Goal: Task Accomplishment & Management: Use online tool/utility

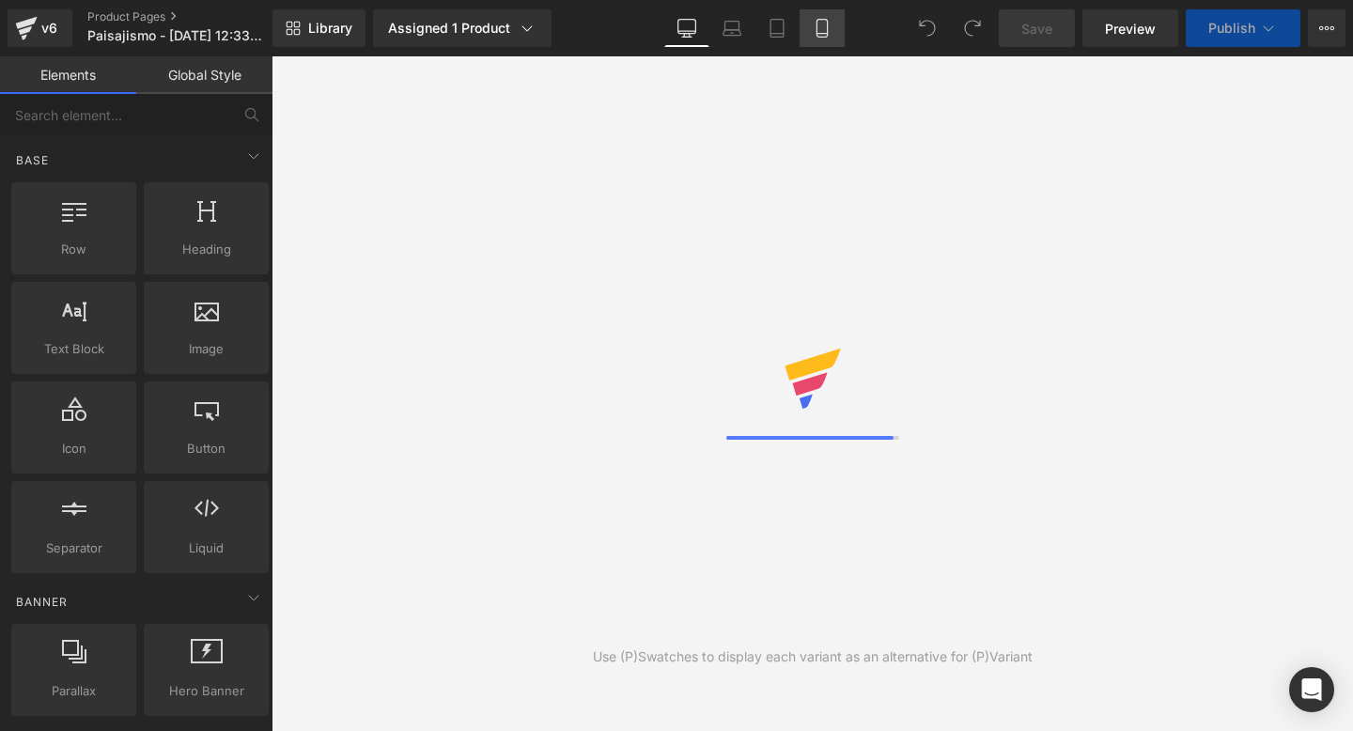
click at [819, 44] on link "Mobile" at bounding box center [822, 28] width 45 height 38
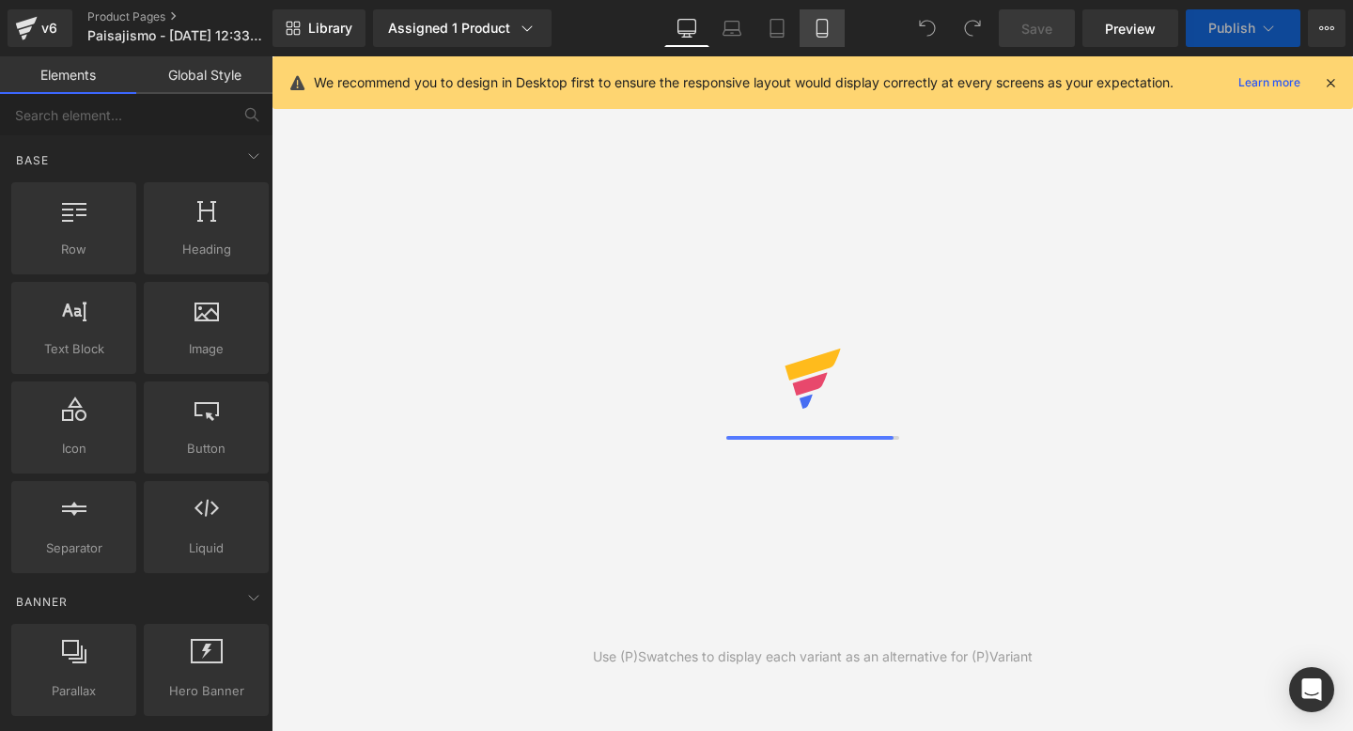
click at [824, 35] on icon at bounding box center [822, 28] width 19 height 19
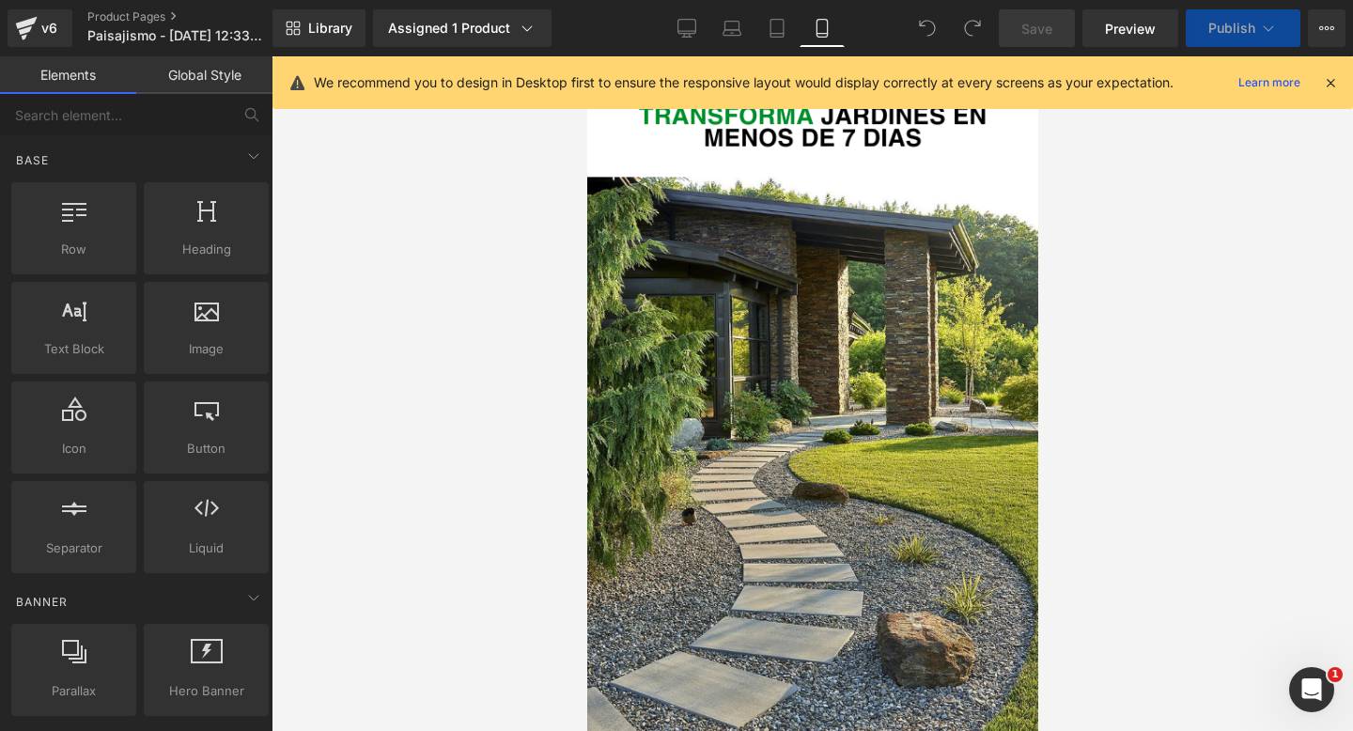
click at [1337, 82] on icon at bounding box center [1330, 82] width 17 height 17
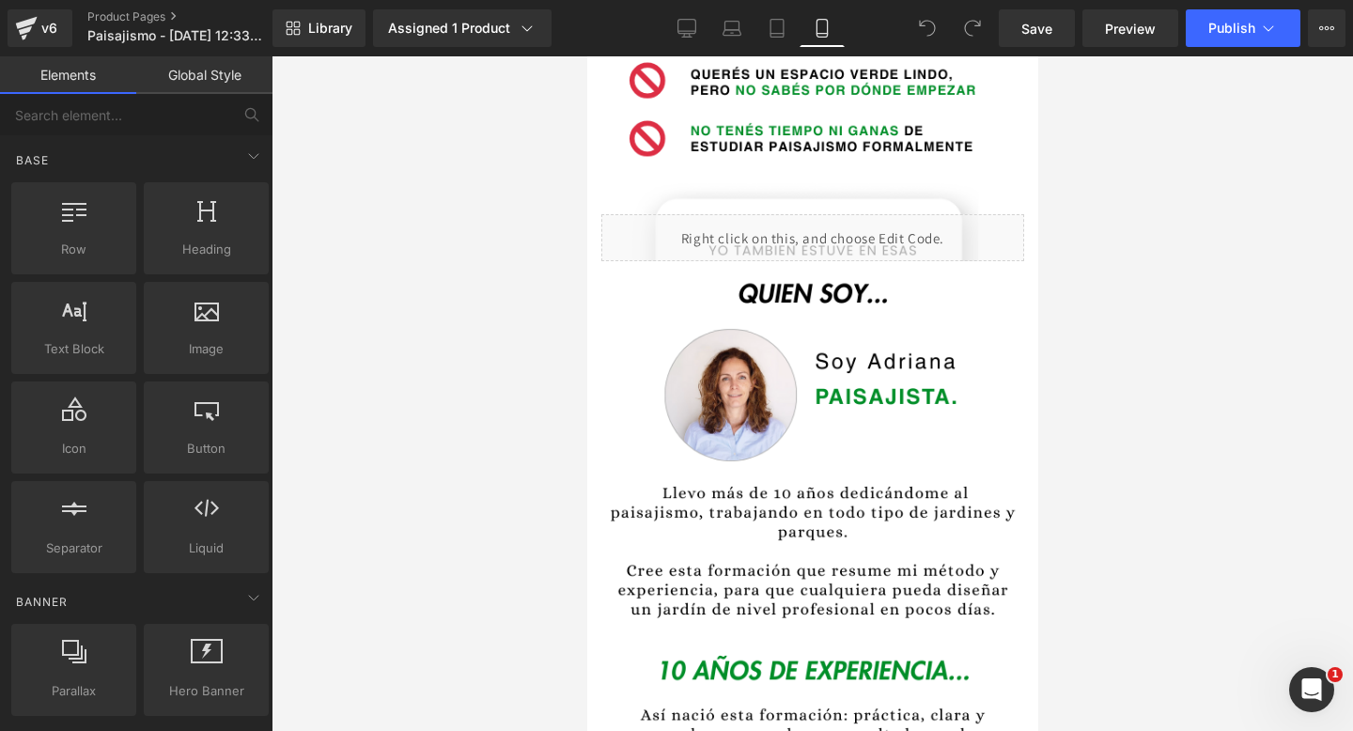
scroll to position [839, 0]
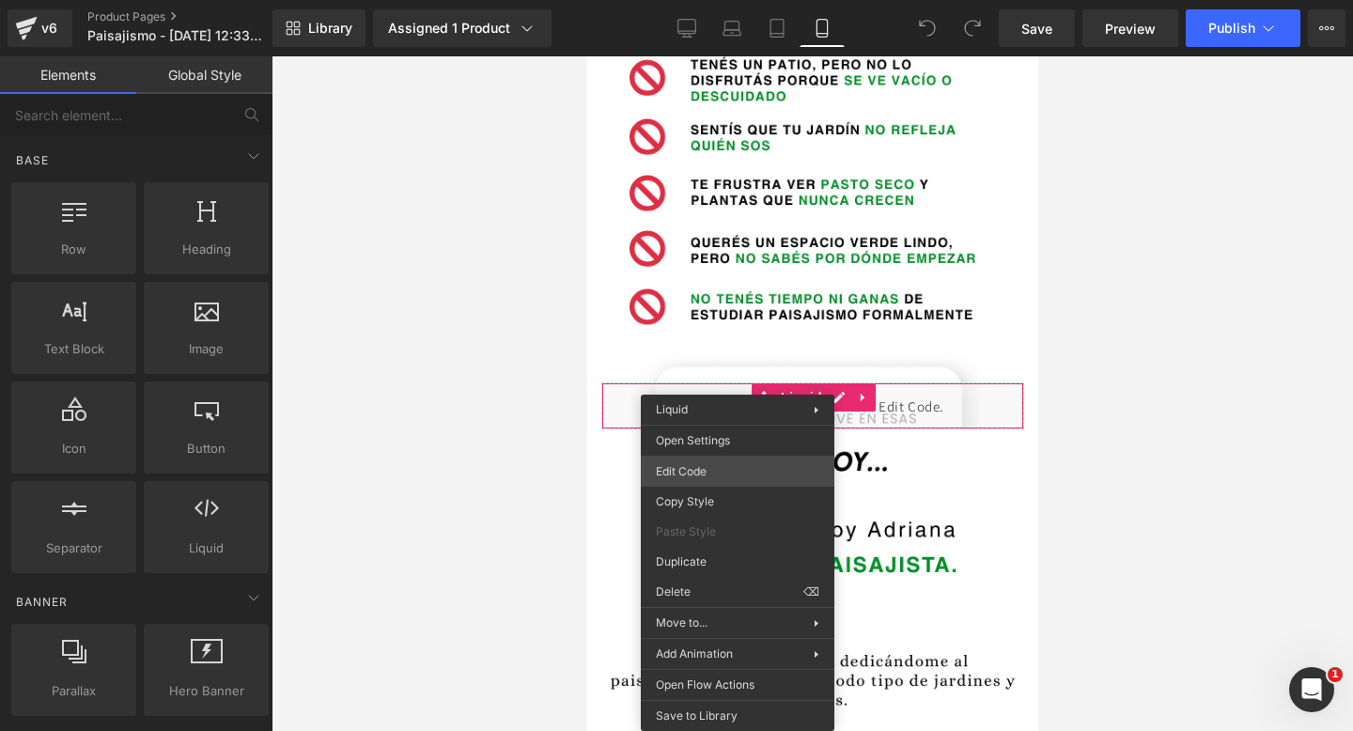
click at [722, 0] on div "You are previewing how the will restyle your page. You can not edit Elements in…" at bounding box center [676, 0] width 1353 height 0
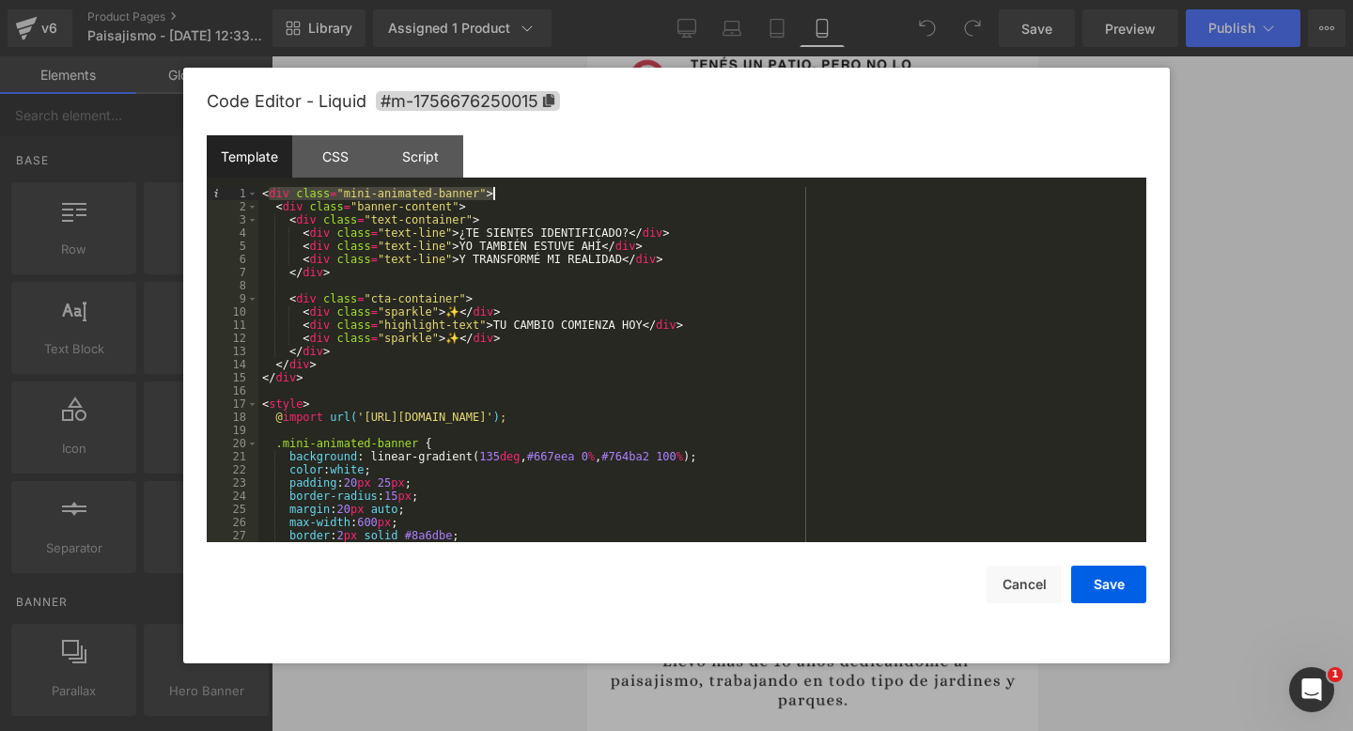
drag, startPoint x: 268, startPoint y: 191, endPoint x: 508, endPoint y: 192, distance: 240.5
click at [508, 192] on div "< div class = "mini-animated-banner" > < div class = "banner-content" > < div c…" at bounding box center [698, 377] width 880 height 381
click at [647, 373] on div "< div class = "mini-animated-banner" > < div class = "banner-content" > < div c…" at bounding box center [698, 377] width 880 height 381
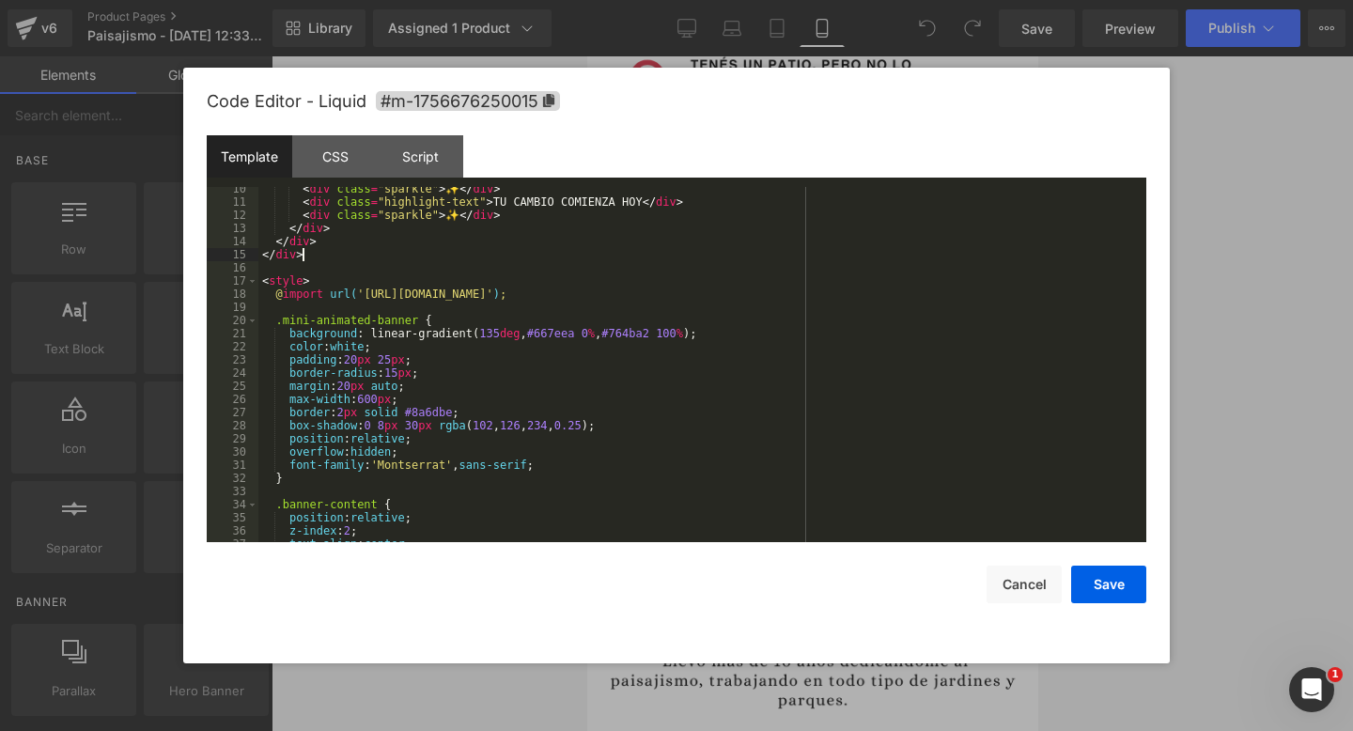
scroll to position [61, 0]
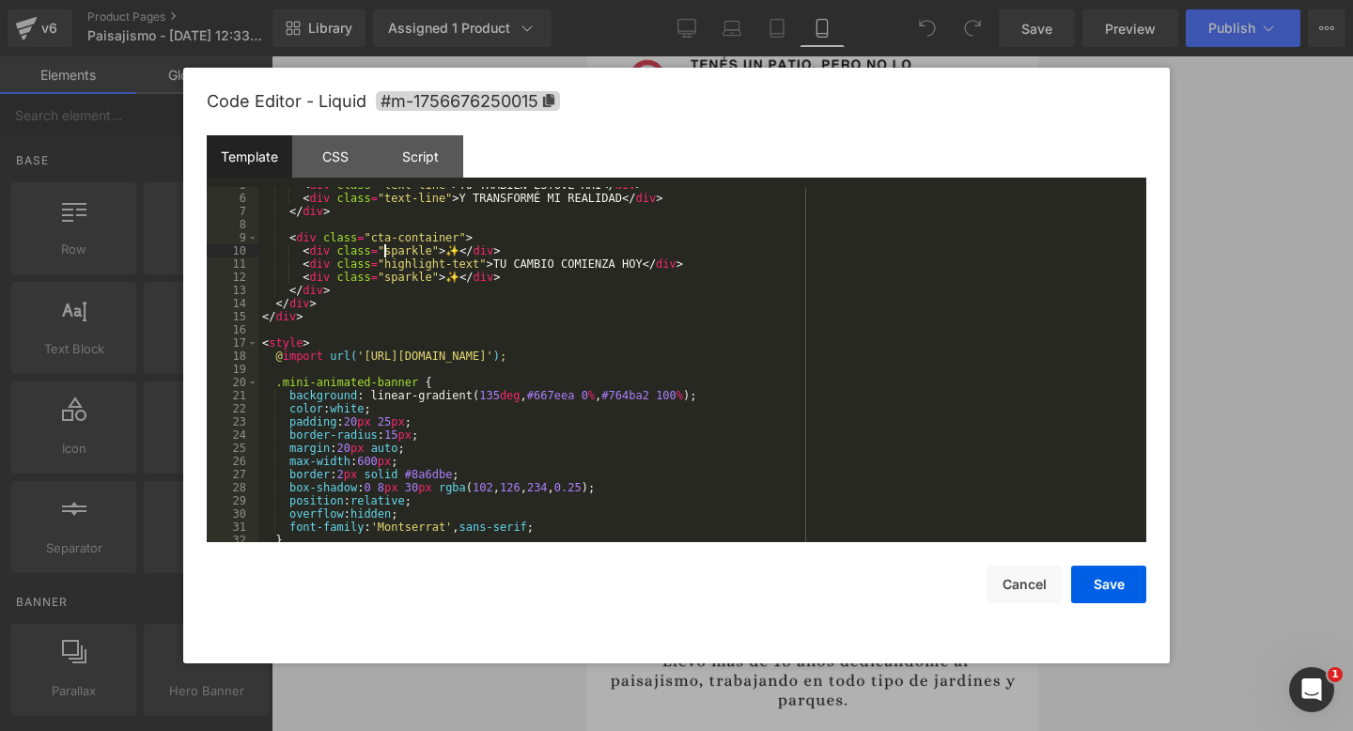
click at [381, 253] on div "< div class = "text-line" > YO TAMBIÉN ESTUVE AHÍ </ div > < div class = "text-…" at bounding box center [698, 369] width 880 height 381
drag, startPoint x: 519, startPoint y: 259, endPoint x: 649, endPoint y: 266, distance: 130.8
click at [649, 266] on div "< div class = "text-line" > YO TAMBIÉN ESTUVE AHÍ </ div > < div class = "text-…" at bounding box center [698, 369] width 880 height 381
click at [416, 262] on div "< div class = "text-line" > YO TAMBIÉN ESTUVE AHÍ </ div > < div class = "text-…" at bounding box center [698, 369] width 880 height 381
click at [381, 265] on div "< div class = "text-line" > YO TAMBIÉN ESTUVE AHÍ </ div > < div class = "text-…" at bounding box center [698, 369] width 880 height 381
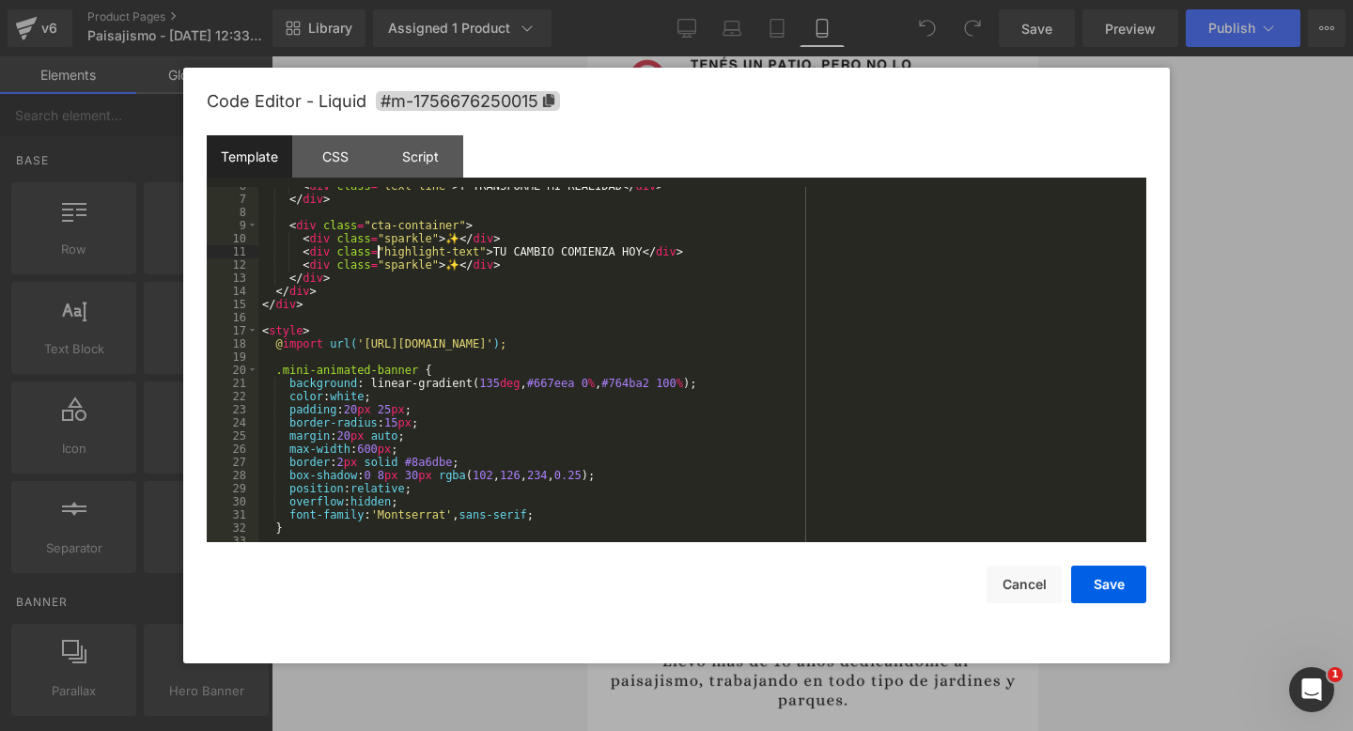
scroll to position [0, 0]
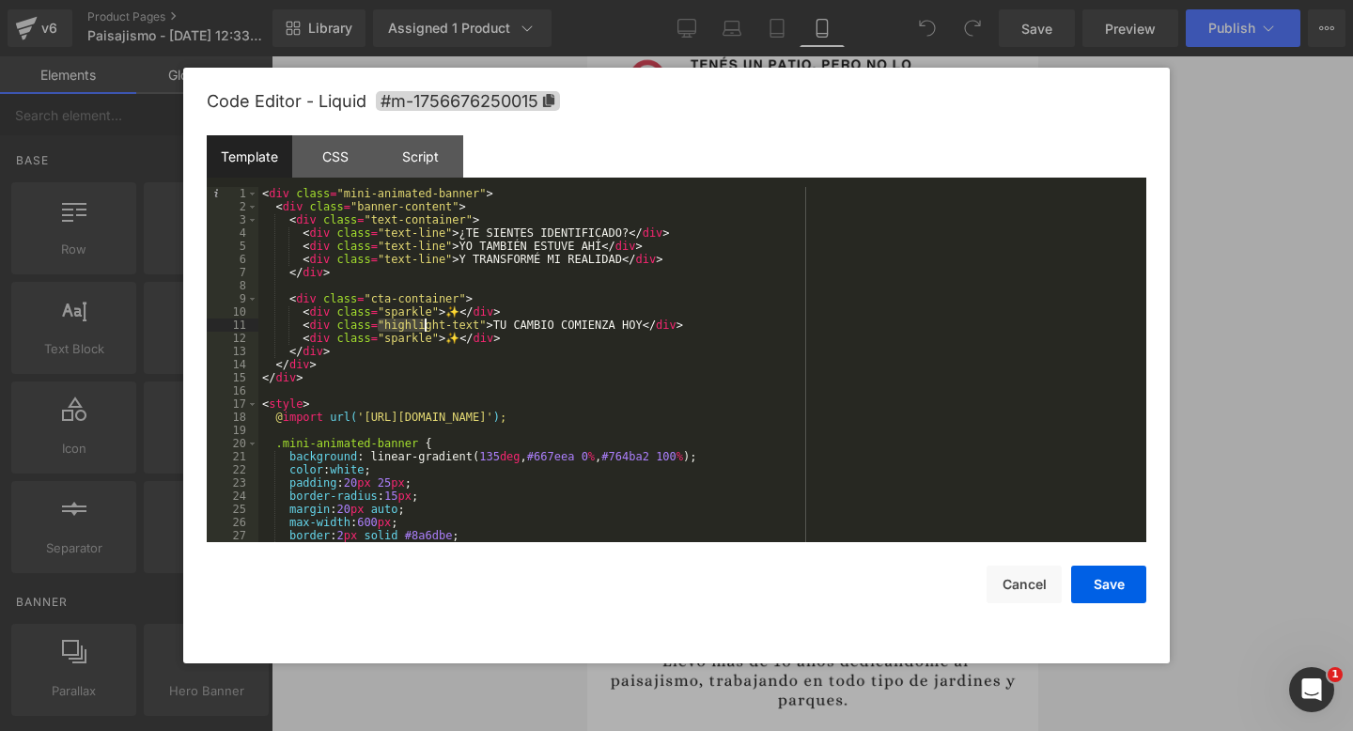
drag, startPoint x: 381, startPoint y: 323, endPoint x: 479, endPoint y: 331, distance: 98.9
click at [479, 331] on div "< div class = "mini-animated-banner" > < div class = "banner-content" > < div c…" at bounding box center [698, 377] width 880 height 381
click at [370, 331] on div "< div class = "mini-animated-banner" > < div class = "banner-content" > < div c…" at bounding box center [698, 377] width 880 height 381
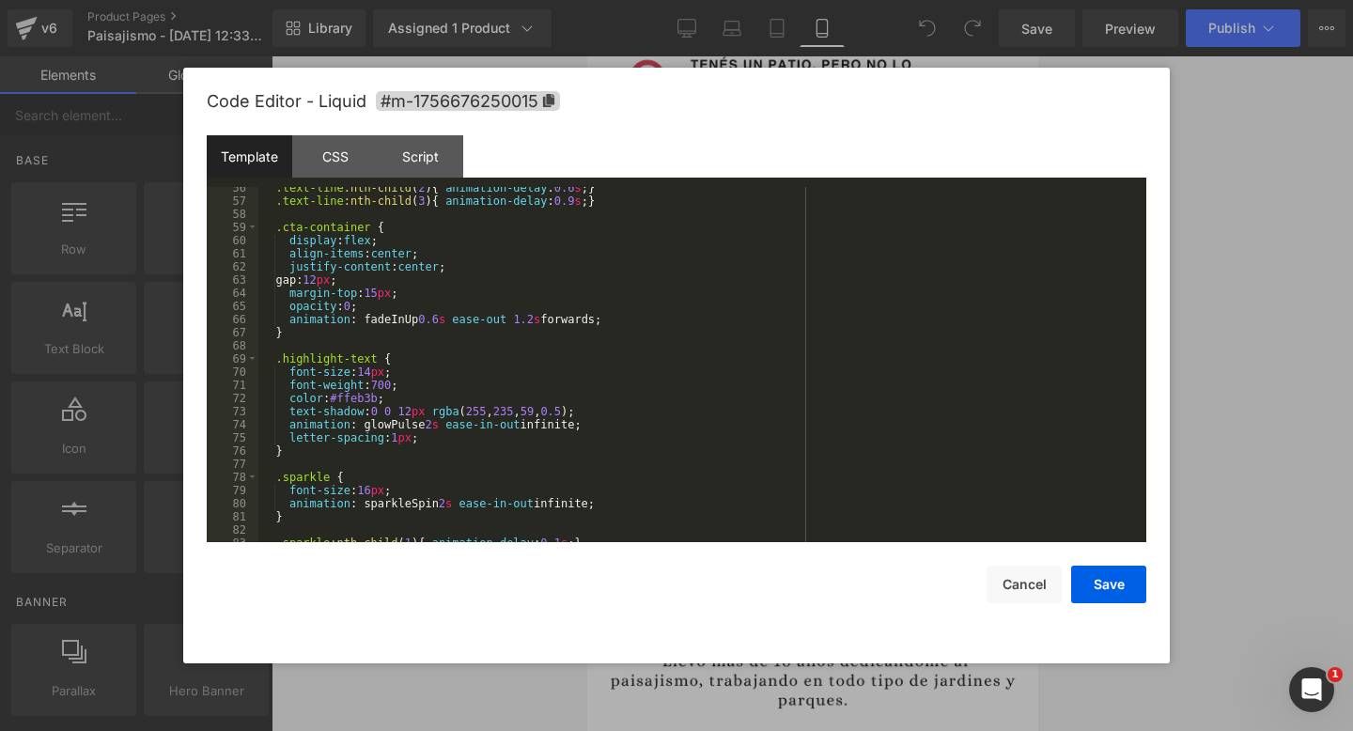
scroll to position [729, 0]
drag, startPoint x: 292, startPoint y: 372, endPoint x: 399, endPoint y: 374, distance: 107.1
click at [399, 373] on div ".text-line :nth-child ( 2 ) { animation-delay : 0.6 s ; } .text-line :nth-child…" at bounding box center [698, 371] width 880 height 381
click at [348, 374] on div ".text-line :nth-child ( 2 ) { animation-delay : 0.6 s ; } .text-line :nth-child…" at bounding box center [698, 371] width 880 height 381
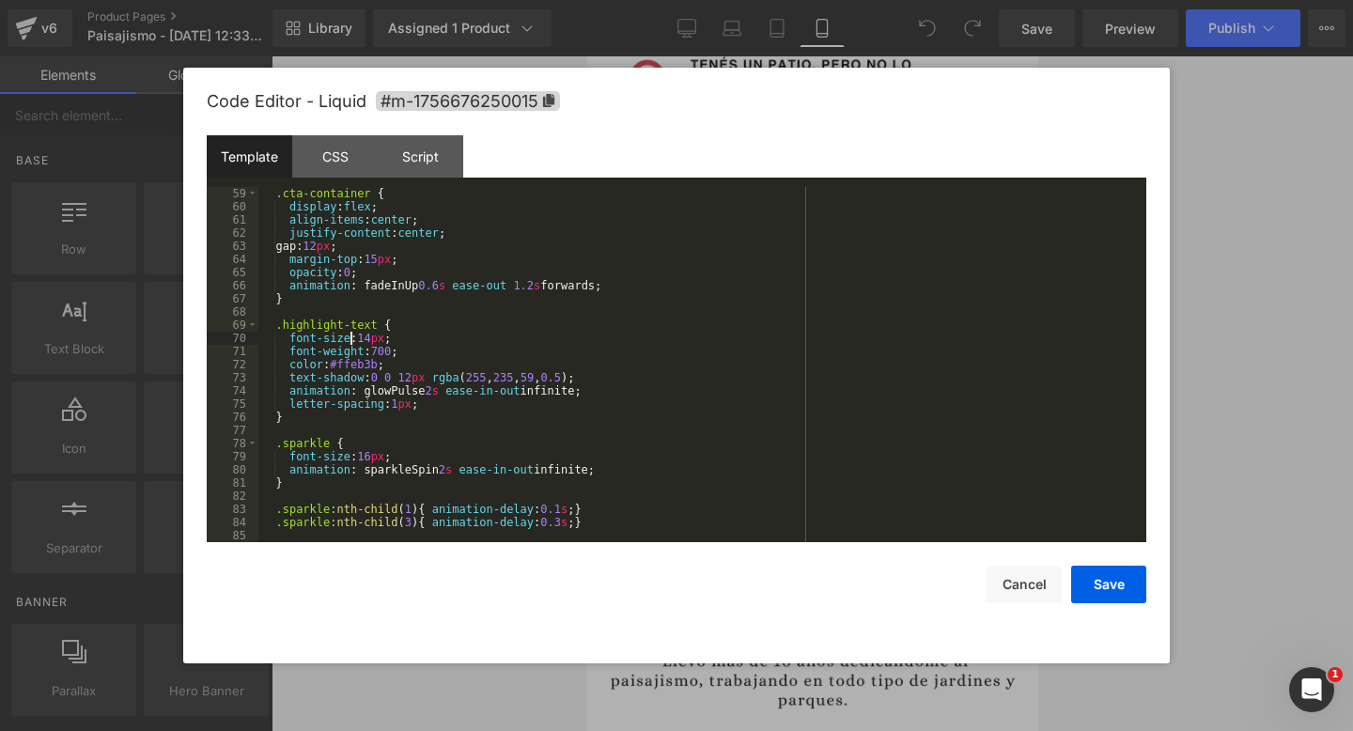
scroll to position [763, 0]
click at [363, 319] on div ".cta-container { display : flex ; align-items : center ; justify-content : cent…" at bounding box center [698, 377] width 880 height 381
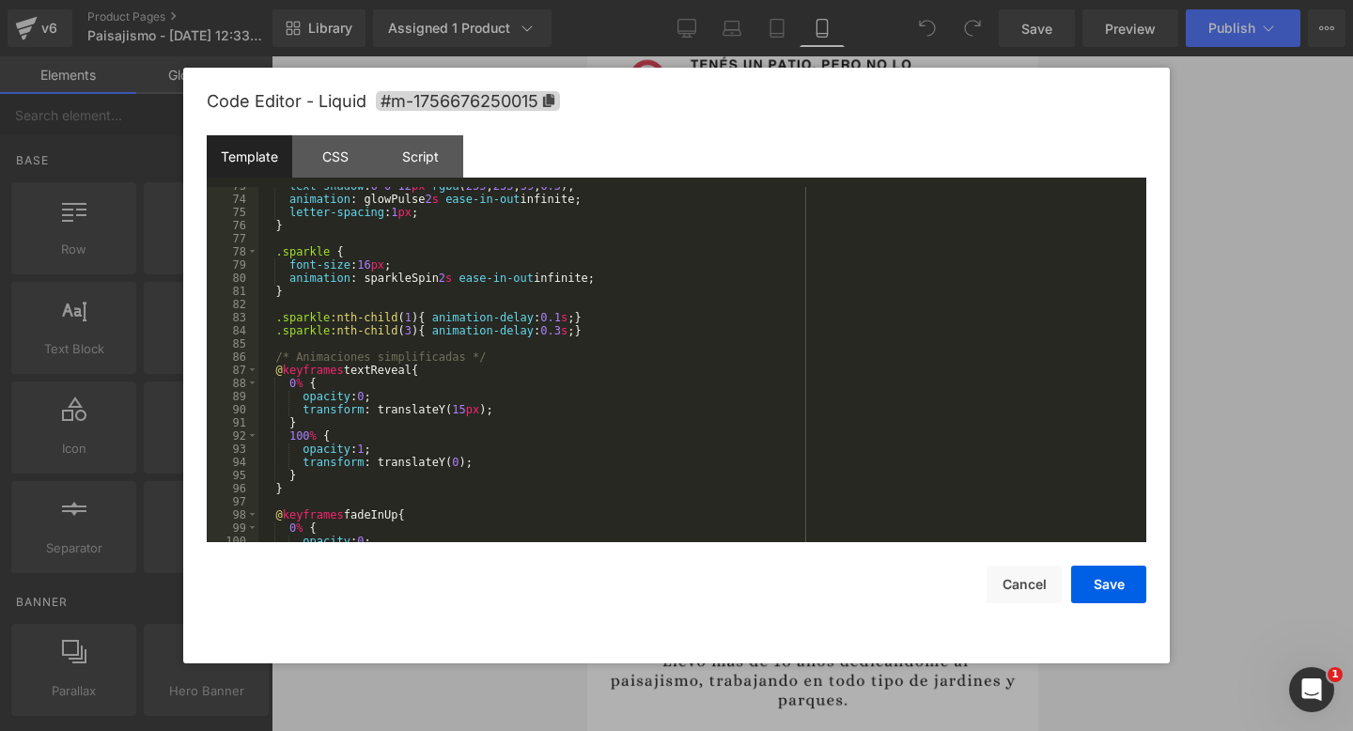
scroll to position [954, 0]
click at [324, 367] on div "text-shadow : 0 0 12 px rgba ( 255 , 235 , 59 , 0.5 ); animation : glowPulse 2 …" at bounding box center [698, 370] width 880 height 381
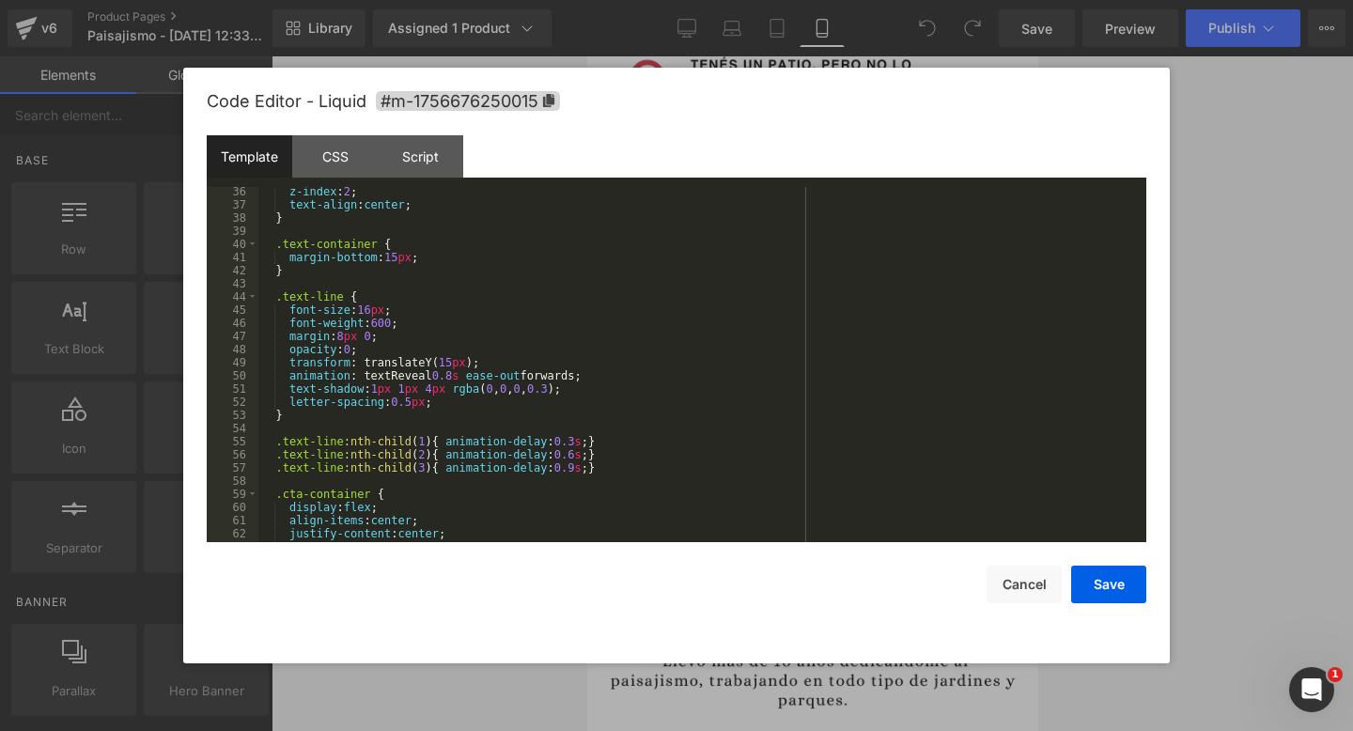
scroll to position [533, 0]
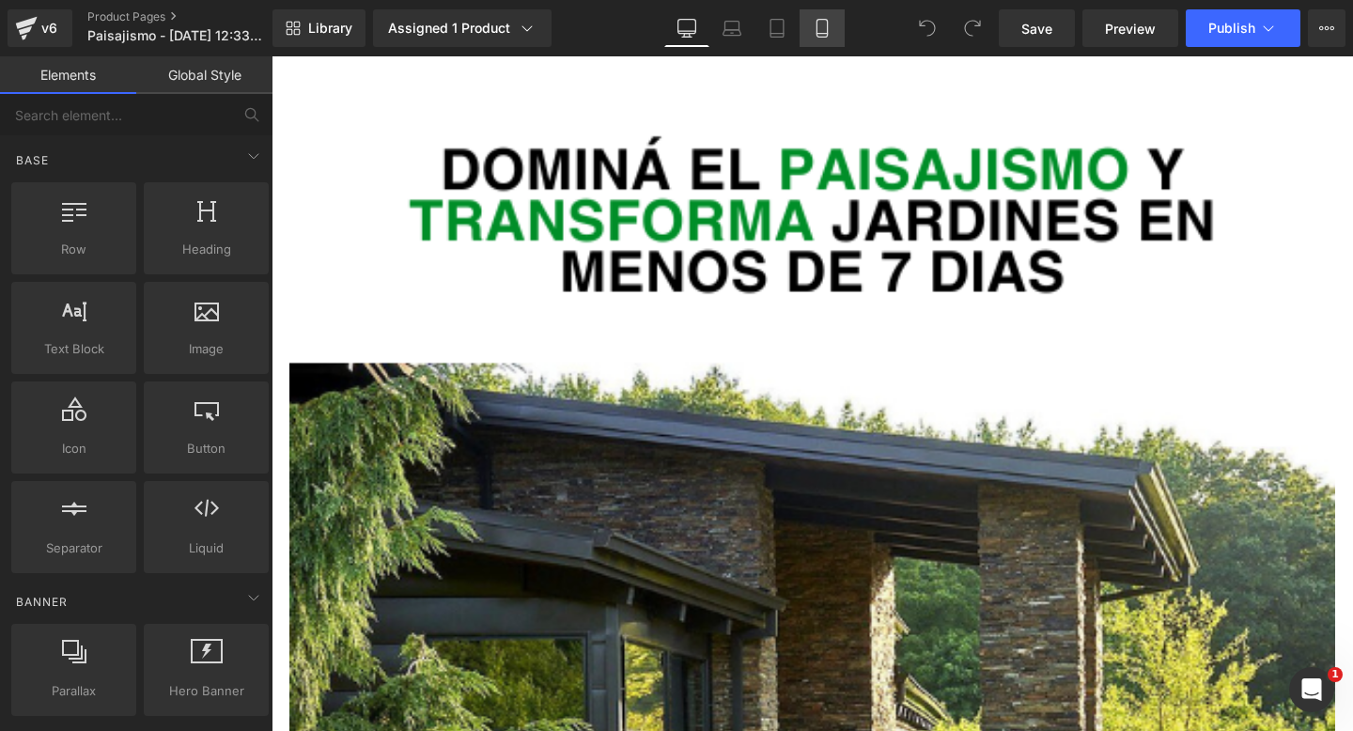
click at [821, 34] on icon at bounding box center [822, 34] width 10 height 0
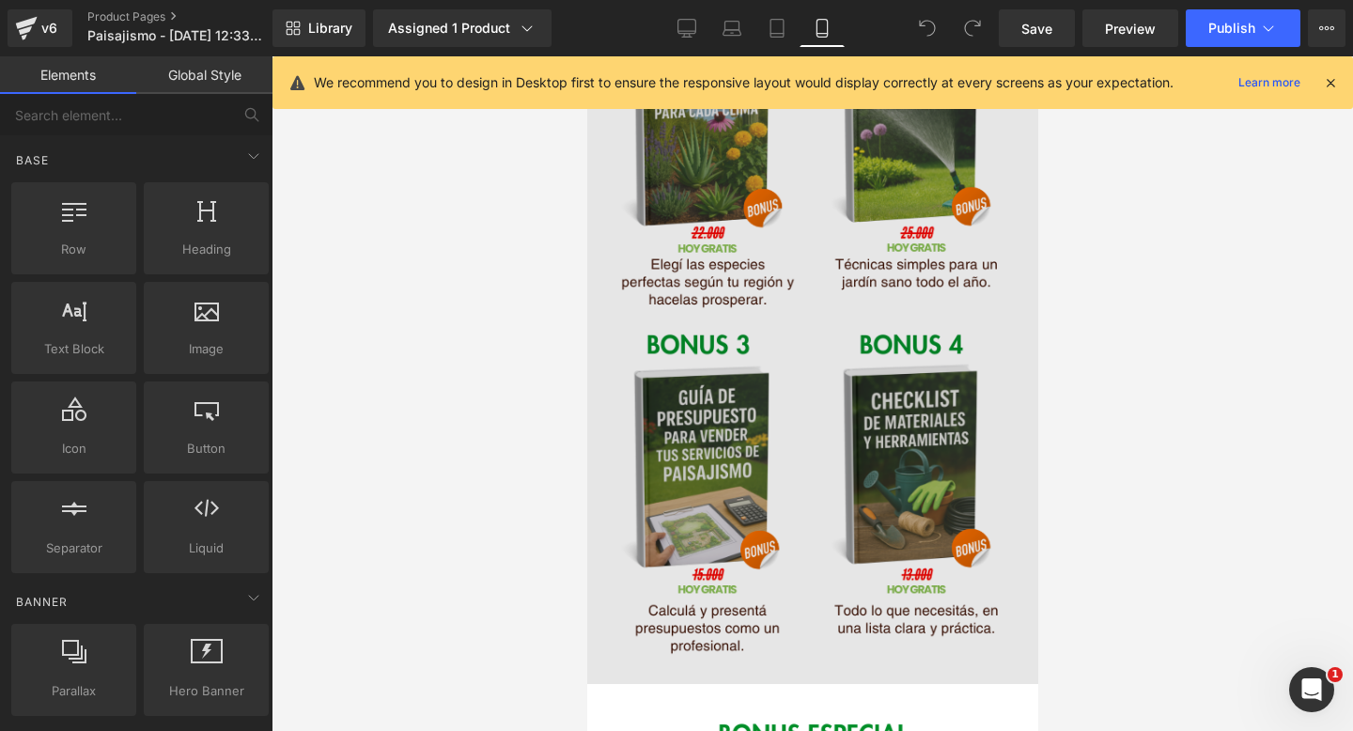
scroll to position [3043, 0]
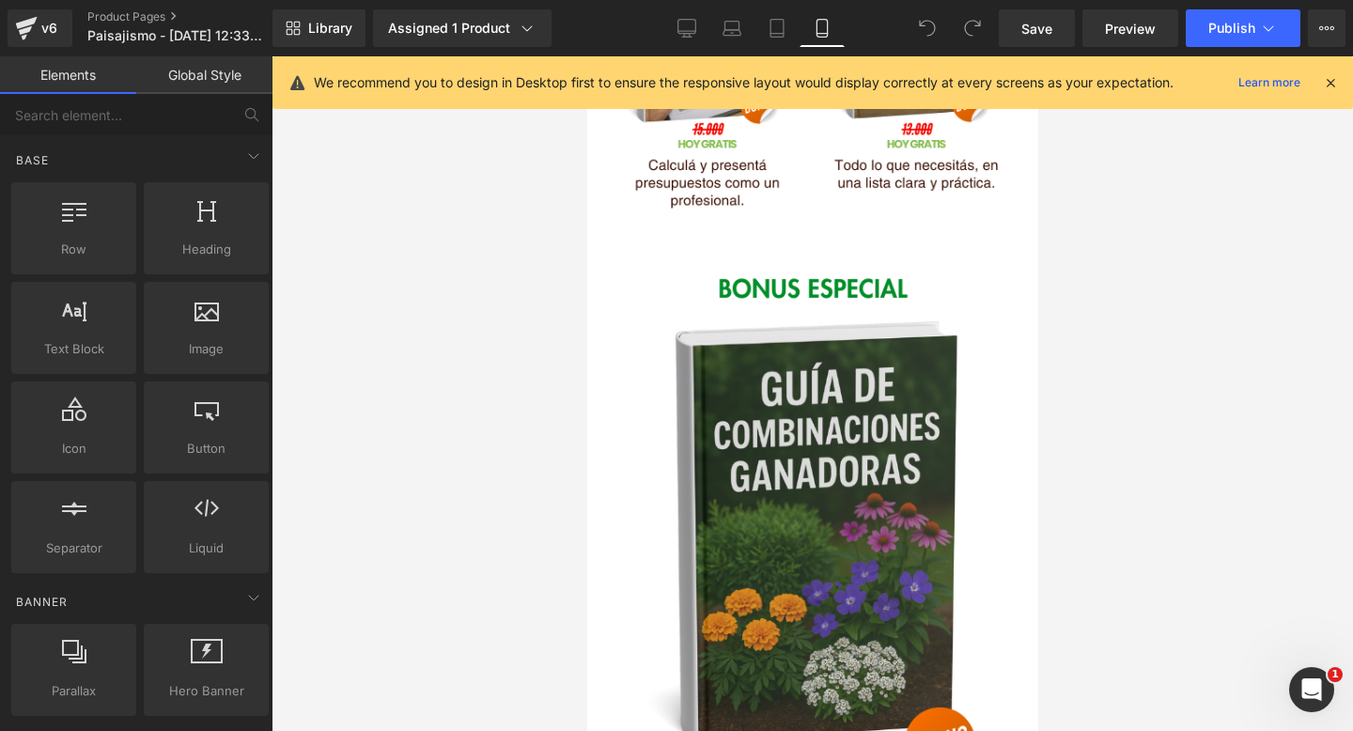
click at [1334, 85] on icon at bounding box center [1330, 82] width 17 height 17
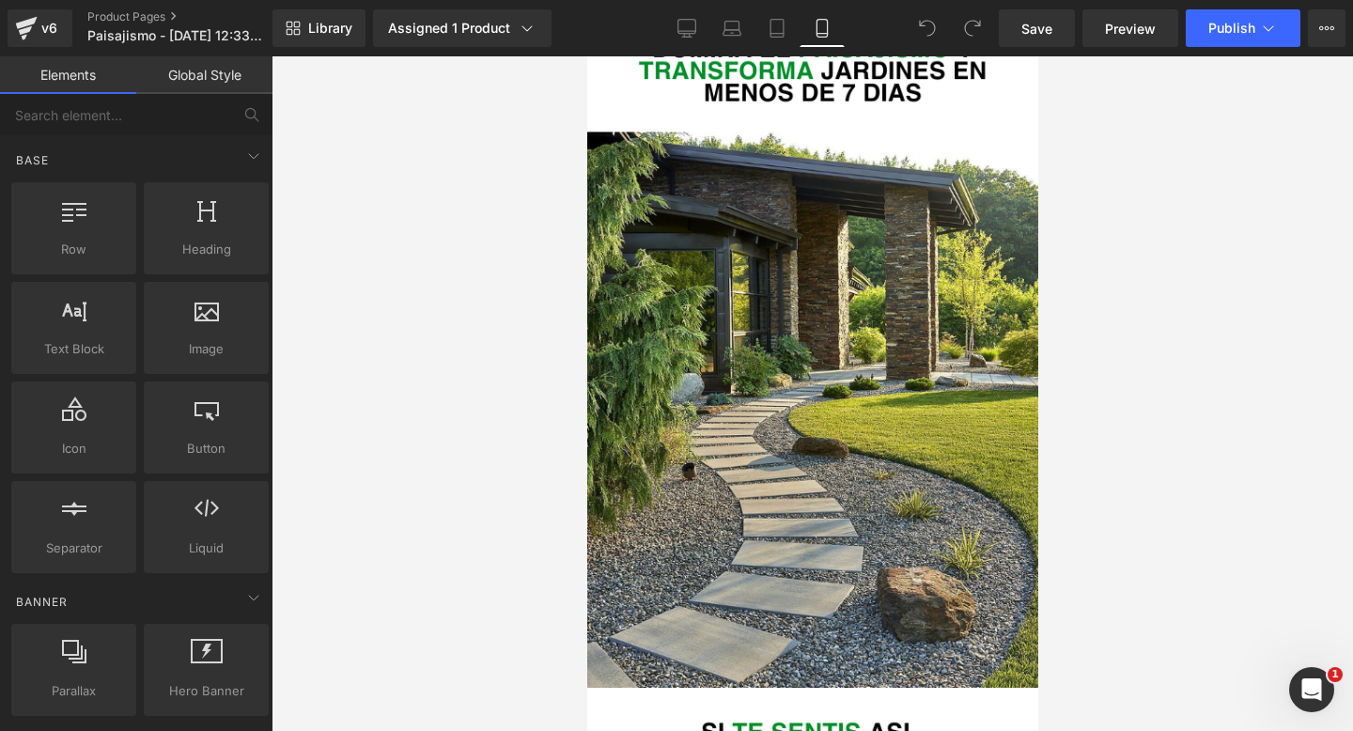
scroll to position [0, 0]
